Goal: Task Accomplishment & Management: Complete application form

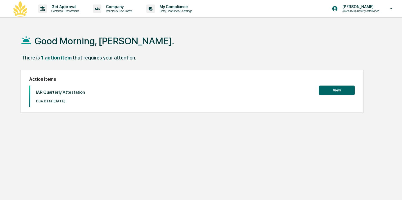
click at [331, 90] on button "View" at bounding box center [337, 91] width 36 height 10
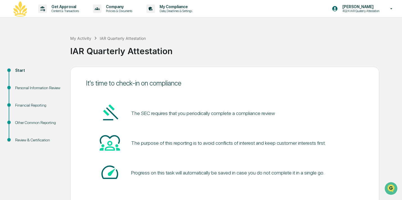
scroll to position [26, 0]
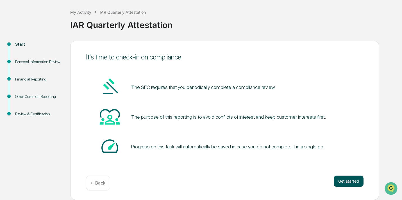
click at [341, 179] on button "Get started" at bounding box center [349, 181] width 30 height 11
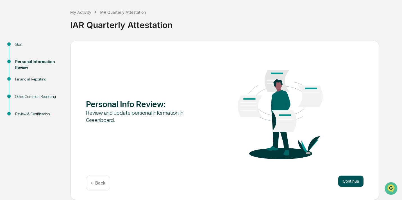
click at [352, 186] on button "Continue" at bounding box center [350, 181] width 25 height 11
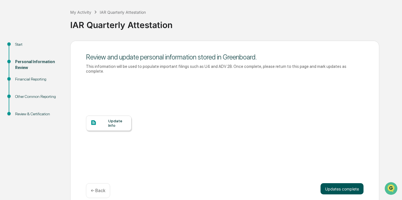
click at [351, 189] on button "Updates complete" at bounding box center [341, 188] width 43 height 11
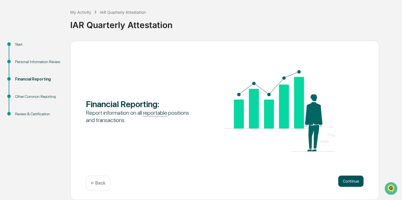
click at [349, 183] on button "Continue" at bounding box center [350, 181] width 25 height 11
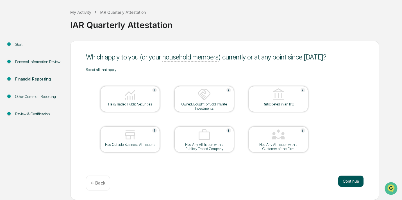
click at [353, 185] on button "Continue" at bounding box center [350, 181] width 25 height 11
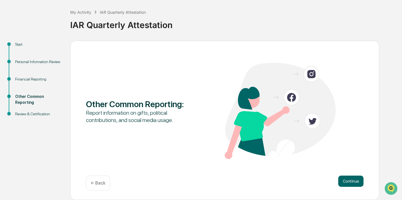
click at [353, 185] on button "Continue" at bounding box center [350, 181] width 25 height 11
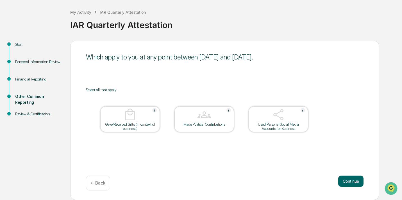
click at [353, 185] on button "Continue" at bounding box center [350, 181] width 25 height 11
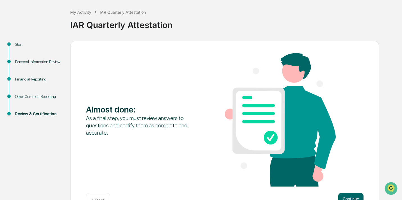
click at [353, 185] on div "Almost done : As a final step, you must review answers to questions and certify…" at bounding box center [224, 120] width 277 height 135
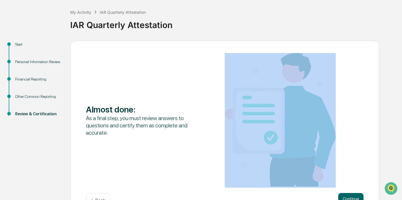
scroll to position [44, 0]
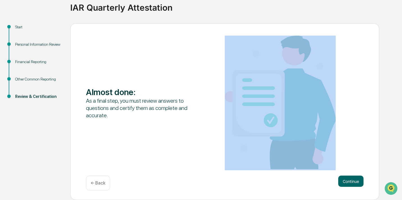
click at [350, 172] on div "Almost done : As a final step, you must review answers to questions and certify…" at bounding box center [224, 111] width 309 height 177
click at [352, 180] on button "Continue" at bounding box center [350, 181] width 25 height 11
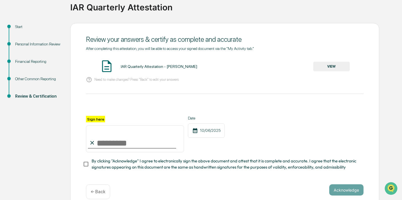
click at [138, 141] on input "Sign here" at bounding box center [135, 139] width 98 height 27
type input "**********"
click at [161, 161] on span "By clicking "Acknowledge" I agree to electronically sign the above document and…" at bounding box center [225, 164] width 267 height 13
click at [198, 168] on span "By clicking "Acknowledge" I agree to electronically sign the above document and…" at bounding box center [225, 164] width 267 height 13
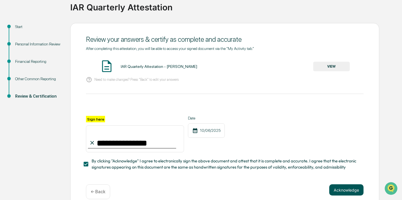
click at [353, 188] on button "Acknowledge" at bounding box center [346, 190] width 34 height 11
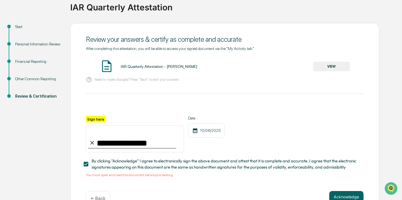
scroll to position [59, 0]
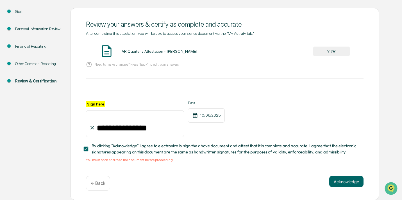
click at [235, 140] on div "**********" at bounding box center [224, 131] width 277 height 61
click at [327, 49] on button "VIEW" at bounding box center [331, 52] width 37 height 10
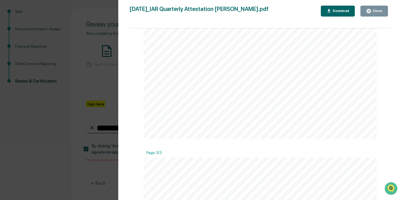
scroll to position [783, 0]
click at [372, 18] on div "[DATE]_IAR Quarterly Attestation [PERSON_NAME].pdf Close Download Page 1/3 [DAT…" at bounding box center [259, 106] width 261 height 200
click at [372, 15] on button "Close" at bounding box center [374, 11] width 28 height 11
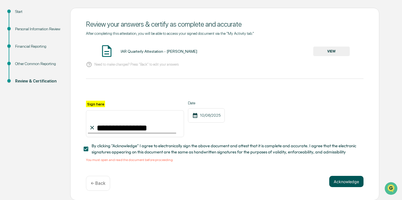
click at [349, 182] on button "Acknowledge" at bounding box center [346, 181] width 34 height 11
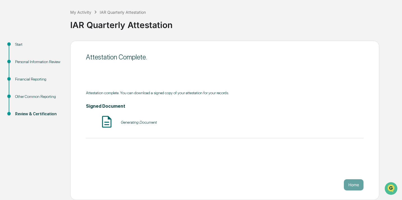
scroll to position [26, 0]
